Goal: Transaction & Acquisition: Purchase product/service

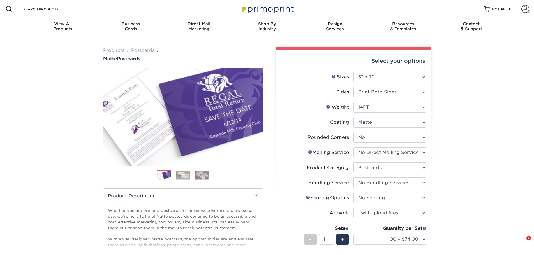
select select "5.00x7.00"
select select "0"
select select "3e5e9bdd-d78a-4c28-a41d-fe1407925ca6"
select select "9b7272e0-d6c8-4c3c-8e97-d3a1bcdab858"
select select "58689abb-25c0-461c-a4c3-a80b627d6649"
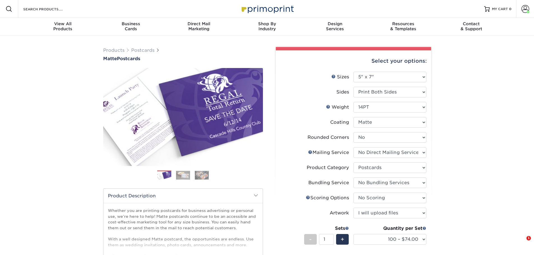
select select "16ebe401-5398-422d-8cb0-f3adbb82deb5"
select select "upload"
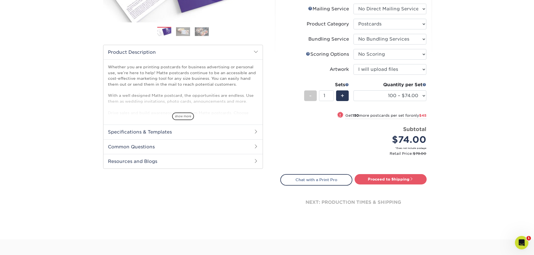
scroll to position [149, 0]
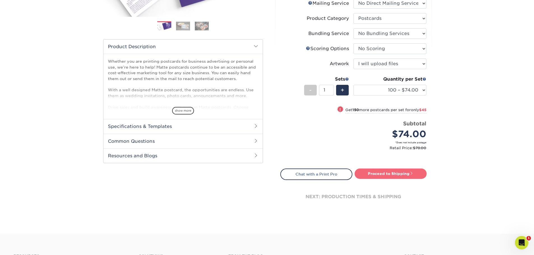
click at [391, 174] on link "Proceed to Shipping" at bounding box center [391, 174] width 72 height 10
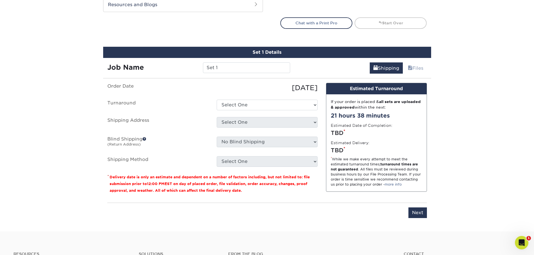
scroll to position [334, 0]
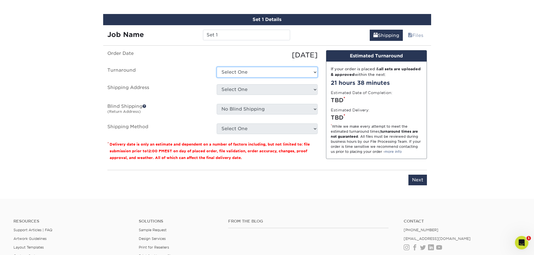
click at [237, 71] on select "Select One 2-4 Business Days 2 Day Next Business Day" at bounding box center [267, 72] width 101 height 11
select select "65517149-9794-4d71-a466-09079f64816d"
click at [217, 67] on select "Select One 2-4 Business Days 2 Day Next Business Day" at bounding box center [267, 72] width 101 height 11
click at [236, 86] on select "Select One Maidpro [GEOGRAPHIC_DATA] Veve yard signs yard signs + Add New Addre…" at bounding box center [267, 89] width 101 height 11
select select "281814"
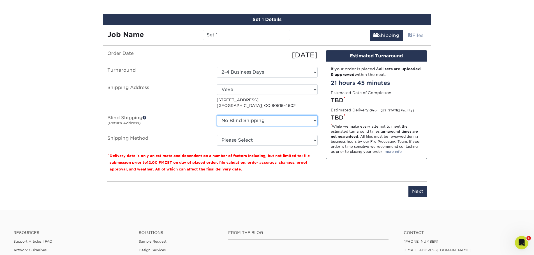
click at [231, 121] on select "No Blind Shipping Maidpro [GEOGRAPHIC_DATA] Veve yard signs yard signs + Add Ne…" at bounding box center [267, 120] width 101 height 11
click at [145, 117] on span at bounding box center [144, 118] width 4 height 4
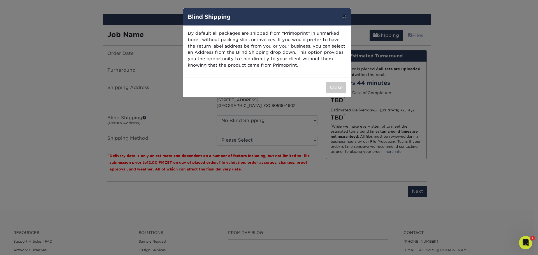
click at [347, 17] on button "×" at bounding box center [344, 16] width 13 height 16
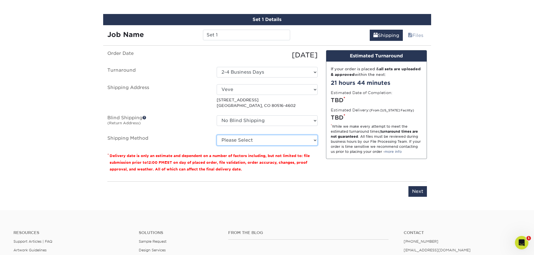
click at [255, 143] on select "Please Select Ground Shipping (+$25.00) 3 Day Shipping Service (+$31.27) 2 Day …" at bounding box center [267, 140] width 101 height 11
select select "03"
click at [217, 135] on select "Please Select Ground Shipping (+$25.00) 3 Day Shipping Service (+$31.27) 2 Day …" at bounding box center [267, 140] width 101 height 11
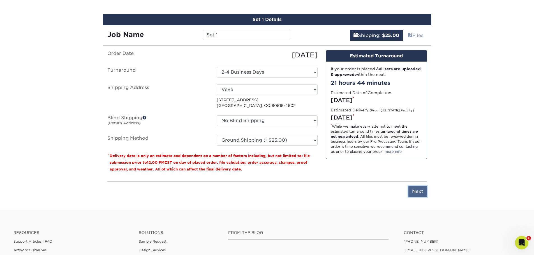
click at [420, 193] on input "Next" at bounding box center [417, 191] width 19 height 11
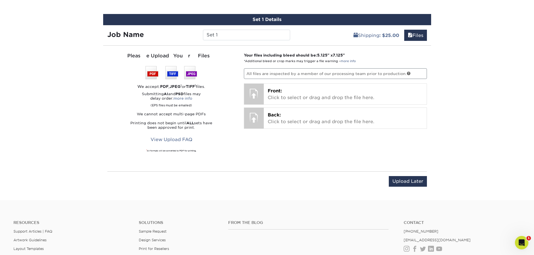
click at [275, 73] on p "All files are inspected by a member of our processing team prior to production." at bounding box center [335, 73] width 183 height 11
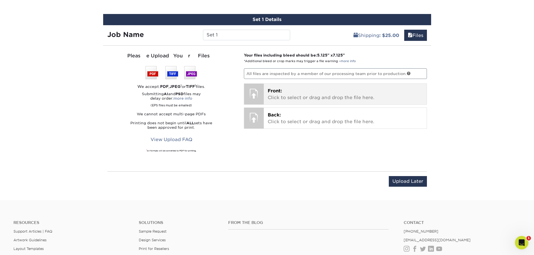
click at [274, 90] on span "Front:" at bounding box center [275, 90] width 14 height 5
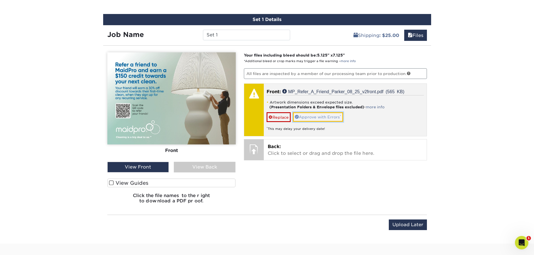
click at [303, 115] on link "Approve with Errors *" at bounding box center [318, 117] width 50 height 10
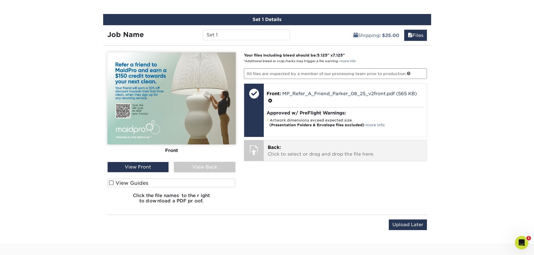
click at [285, 151] on p "Back: Click to select or drag and drop the file here." at bounding box center [345, 150] width 155 height 13
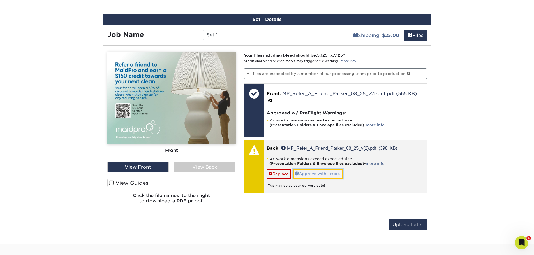
click at [318, 176] on link "Approve with Errors *" at bounding box center [318, 174] width 50 height 10
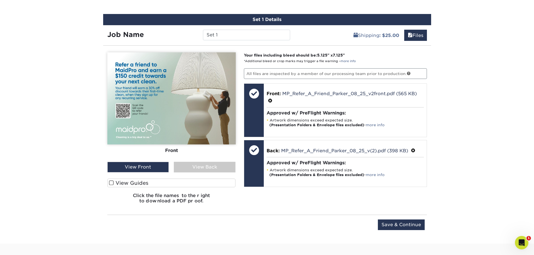
click at [199, 167] on div "View Back" at bounding box center [205, 167] width 62 height 11
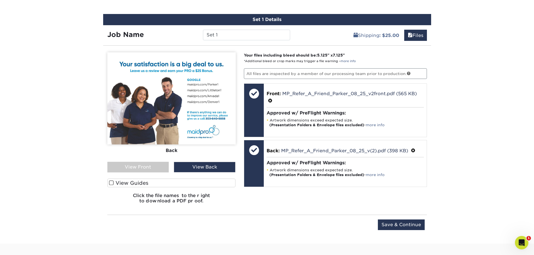
click at [113, 184] on span at bounding box center [111, 183] width 5 height 5
click at [0, 0] on input "View Guides" at bounding box center [0, 0] width 0 height 0
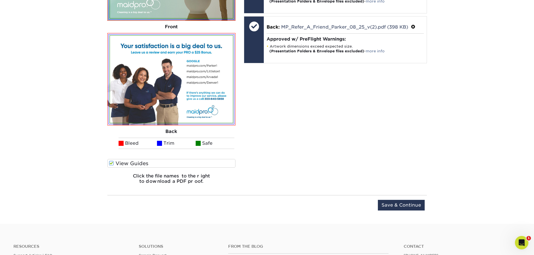
scroll to position [465, 0]
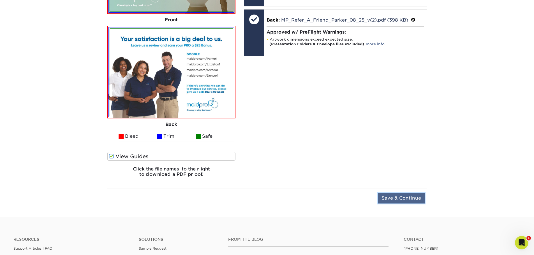
click at [393, 199] on input "Save & Continue" at bounding box center [401, 198] width 47 height 11
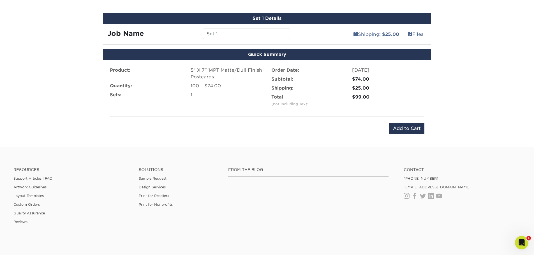
scroll to position [316, 0]
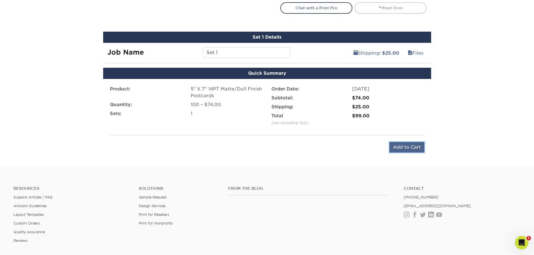
click at [401, 147] on input "Add to Cart" at bounding box center [406, 147] width 35 height 11
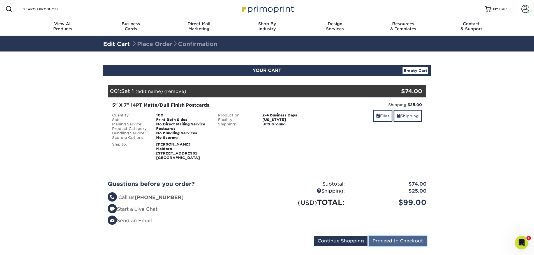
click at [390, 237] on input "Proceed to Checkout" at bounding box center [398, 241] width 58 height 11
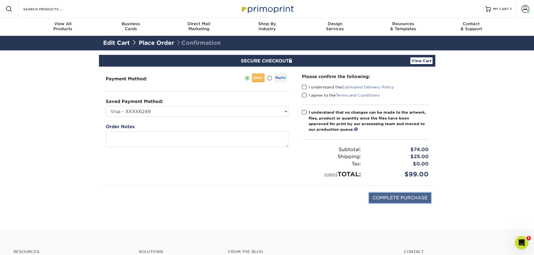
click at [388, 195] on input "COMPLETE PURCHASE" at bounding box center [400, 198] width 62 height 11
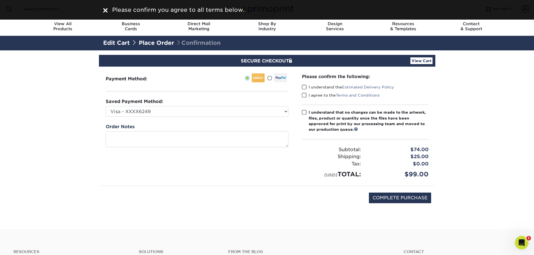
click at [306, 88] on span at bounding box center [304, 87] width 5 height 5
click at [0, 0] on input "I understand the Estimated Delivery Policy" at bounding box center [0, 0] width 0 height 0
click at [303, 93] on span at bounding box center [304, 95] width 5 height 5
click at [0, 0] on input "I agree to the Terms and Conditions" at bounding box center [0, 0] width 0 height 0
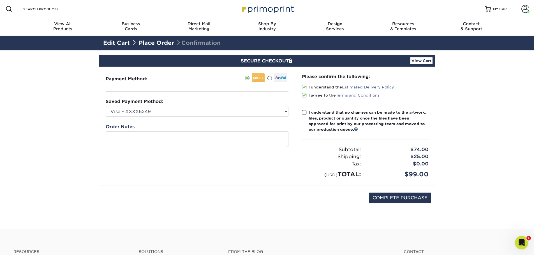
click at [302, 112] on span at bounding box center [304, 112] width 5 height 5
click at [0, 0] on input "I understand that no changes can be made to the artwork, files, product or quan…" at bounding box center [0, 0] width 0 height 0
click at [391, 195] on input "COMPLETE PURCHASE" at bounding box center [400, 198] width 62 height 11
type input "PROCESSING, PLEASE WAIT..."
